Goal: Task Accomplishment & Management: Use online tool/utility

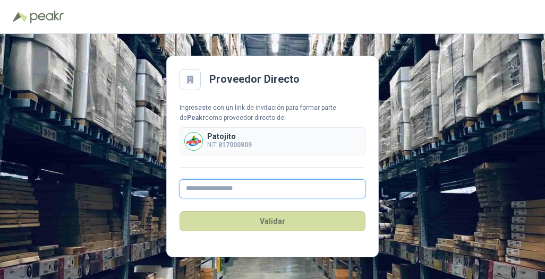
click at [278, 189] on input "text" at bounding box center [272, 188] width 186 height 19
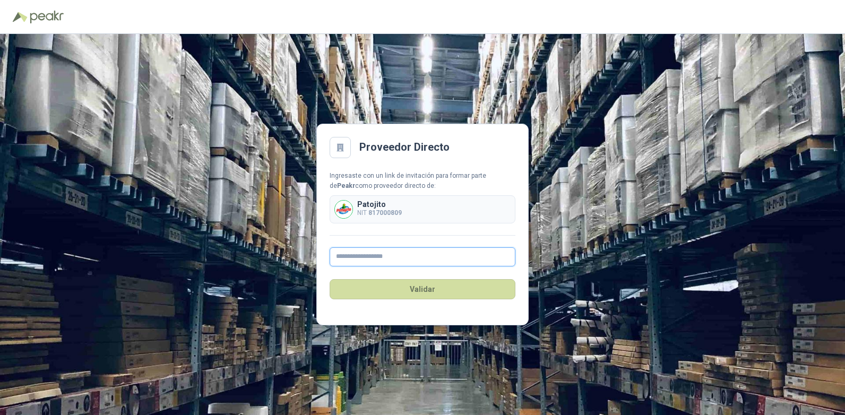
paste input "**********"
type input "**********"
click at [330, 279] on button "Validar" at bounding box center [423, 289] width 186 height 20
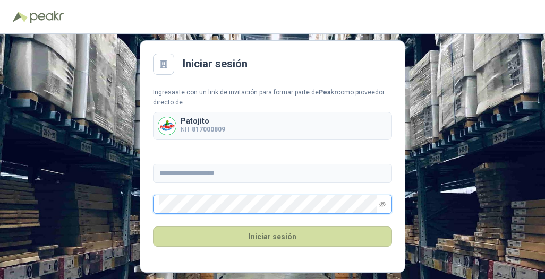
click at [153, 227] on button "Iniciar sesión" at bounding box center [272, 237] width 239 height 20
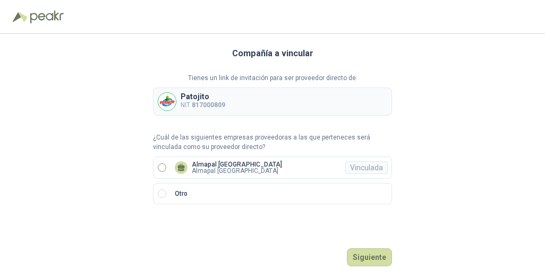
click at [361, 167] on div "Vinculada" at bounding box center [366, 167] width 42 height 13
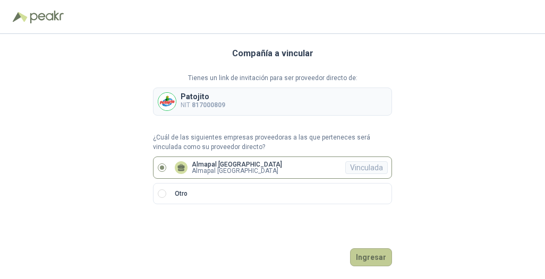
click at [378, 259] on button "Ingresar" at bounding box center [371, 258] width 42 height 18
click at [378, 265] on button "Ingresar" at bounding box center [371, 258] width 42 height 18
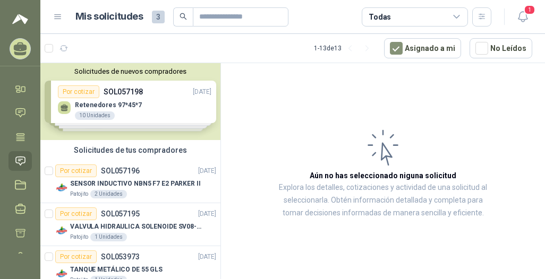
click at [166, 109] on div "Solicitudes de nuevos compradores Por cotizar SOL057198 [DATE] [MEDICAL_DATA] 9…" at bounding box center [130, 101] width 180 height 77
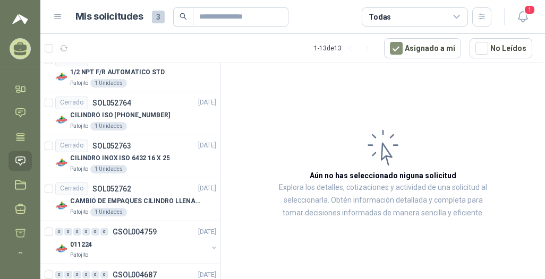
scroll to position [635, 0]
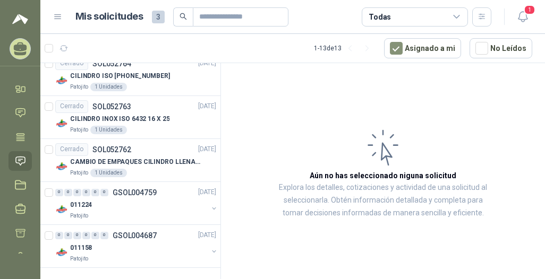
click at [293, 136] on article "Aún no has seleccionado niguna solicitud Explora los detalles, cotizaciones y a…" at bounding box center [383, 173] width 324 height 220
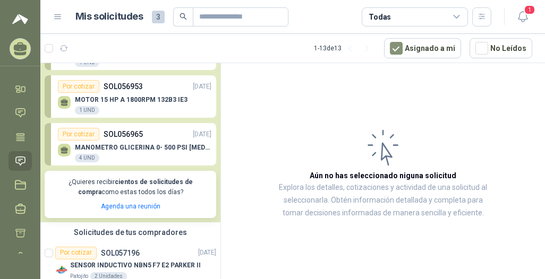
scroll to position [0, 0]
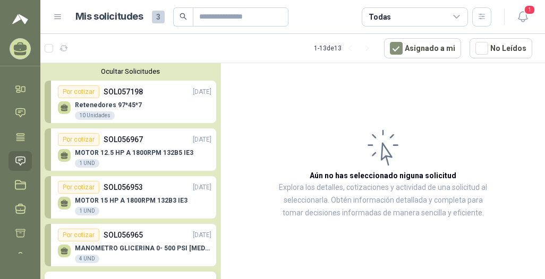
click at [161, 114] on div "[MEDICAL_DATA] 97*45*7 10 Unidades" at bounding box center [134, 109] width 153 height 22
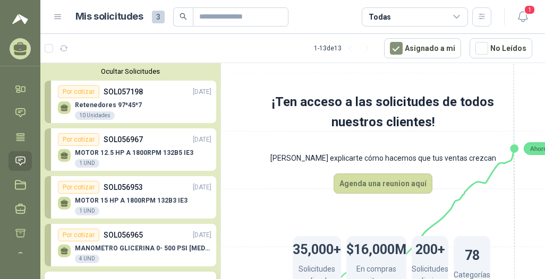
click at [45, 101] on link "Por cotizar SOL057198 [DATE] [MEDICAL_DATA] 97*45*7 10 Unidades" at bounding box center [131, 102] width 172 height 42
click at [49, 101] on link "Por cotizar SOL057198 [DATE] [MEDICAL_DATA] 97*45*7 10 Unidades" at bounding box center [131, 102] width 172 height 42
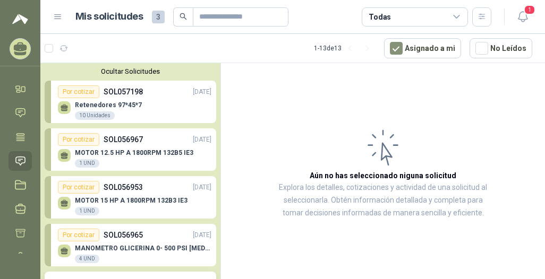
click at [115, 69] on button "Ocultar Solicitudes" at bounding box center [131, 71] width 172 height 8
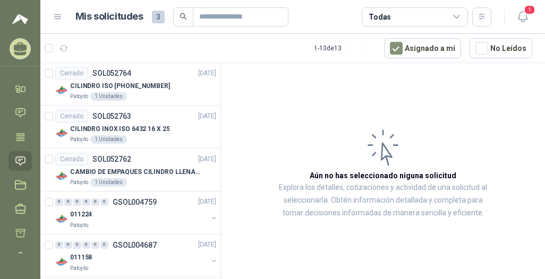
scroll to position [451, 0]
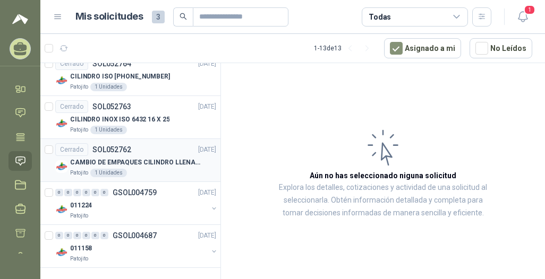
click at [162, 166] on p "CAMBIO DE EMPAQUES CILINDRO LLENADORA MANUALNUAL" at bounding box center [136, 163] width 132 height 10
click at [123, 163] on p "CAMBIO DE EMPAQUES CILINDRO LLENADORA MANUALNUAL" at bounding box center [136, 163] width 132 height 10
